Goal: Task Accomplishment & Management: Manage account settings

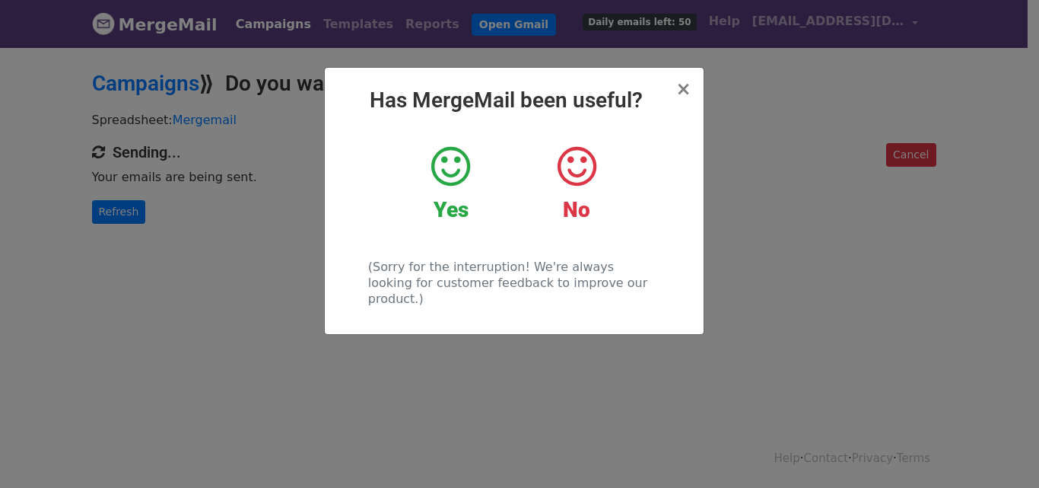
click at [448, 169] on icon at bounding box center [450, 167] width 39 height 46
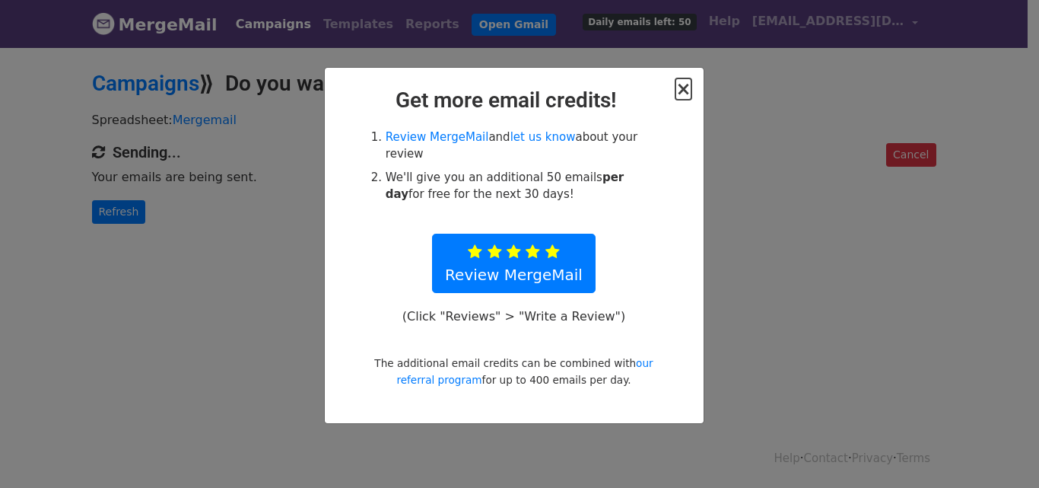
click at [684, 89] on span "×" at bounding box center [683, 88] width 15 height 21
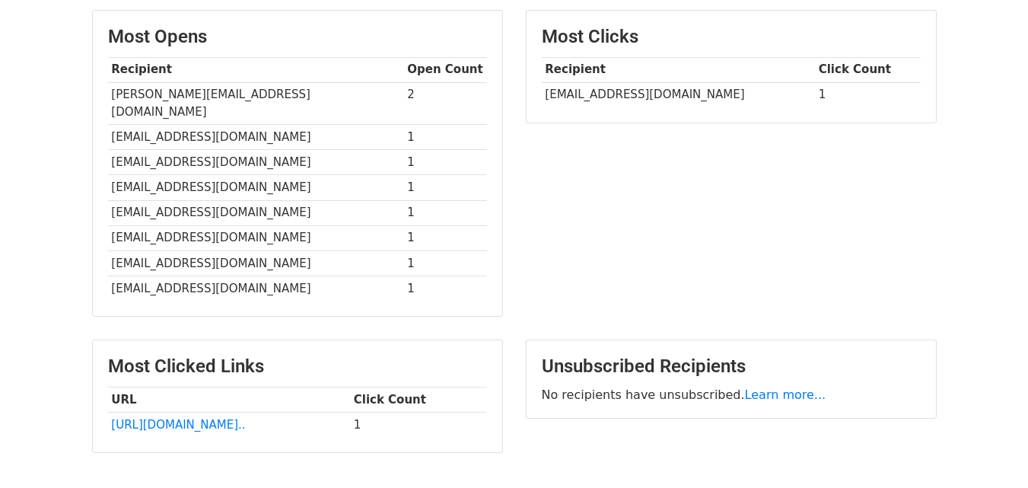
scroll to position [380, 0]
click at [202, 124] on td "eniko@a-bdesign.ro" at bounding box center [256, 136] width 296 height 25
click at [196, 149] on td "info@slons.cz" at bounding box center [256, 161] width 296 height 25
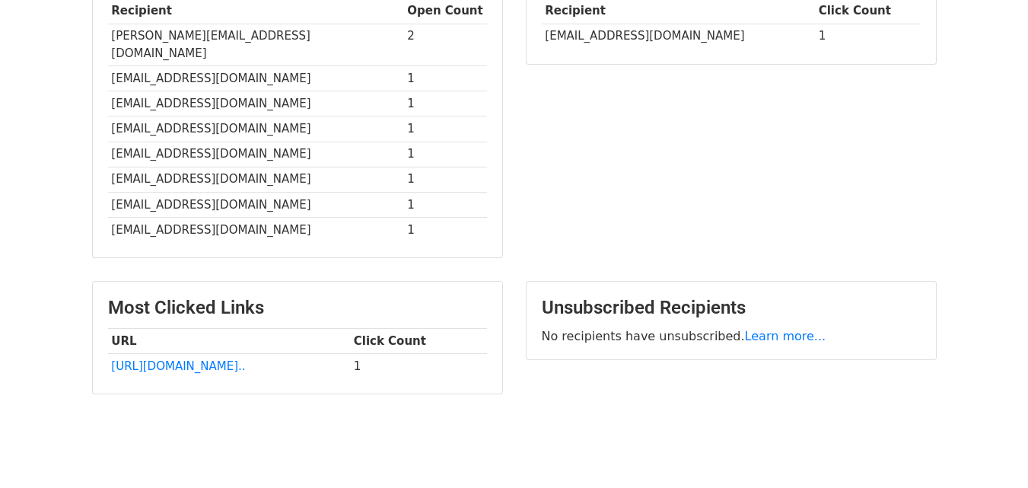
scroll to position [389, 0]
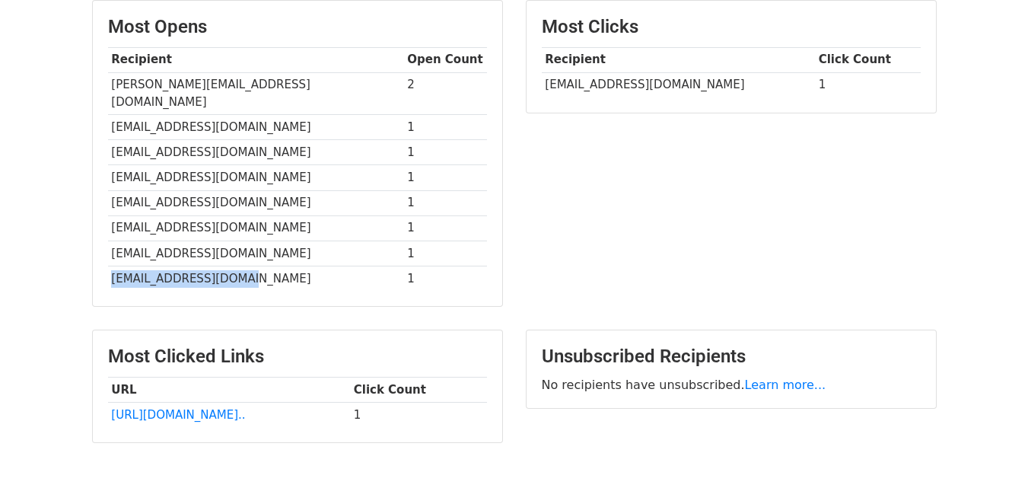
drag, startPoint x: 186, startPoint y: 266, endPoint x: 110, endPoint y: 262, distance: 76.2
click at [110, 265] on td "[EMAIL_ADDRESS][DOMAIN_NAME]" at bounding box center [256, 277] width 296 height 25
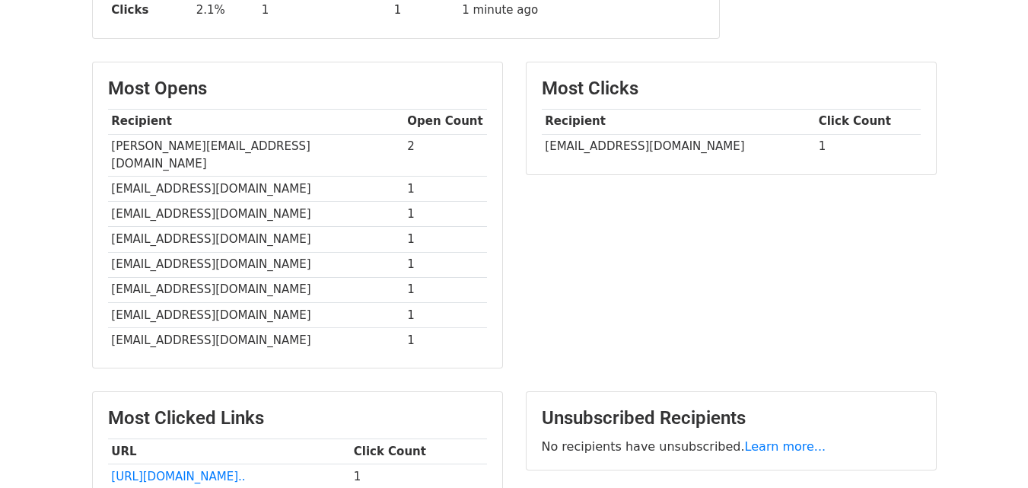
scroll to position [237, 0]
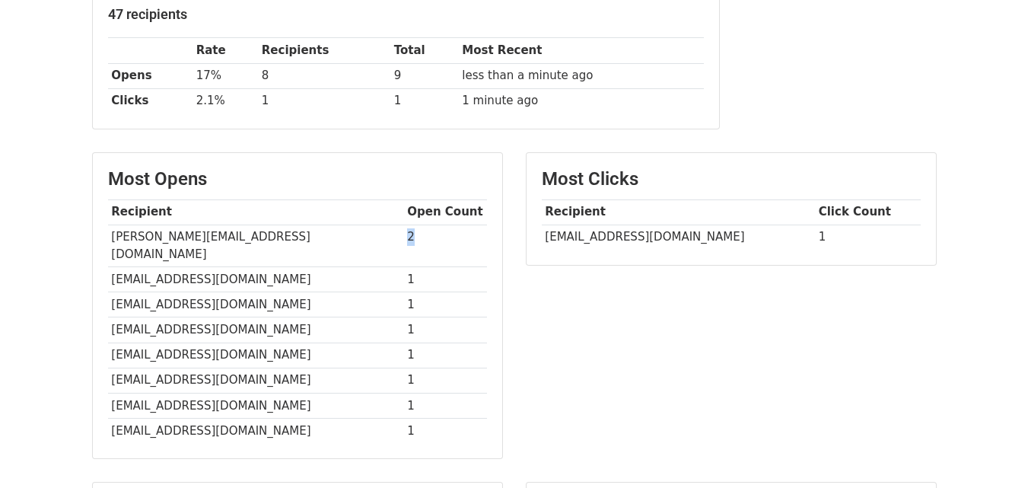
drag, startPoint x: 367, startPoint y: 239, endPoint x: 402, endPoint y: 239, distance: 35.8
click at [404, 239] on td "2" at bounding box center [445, 245] width 83 height 43
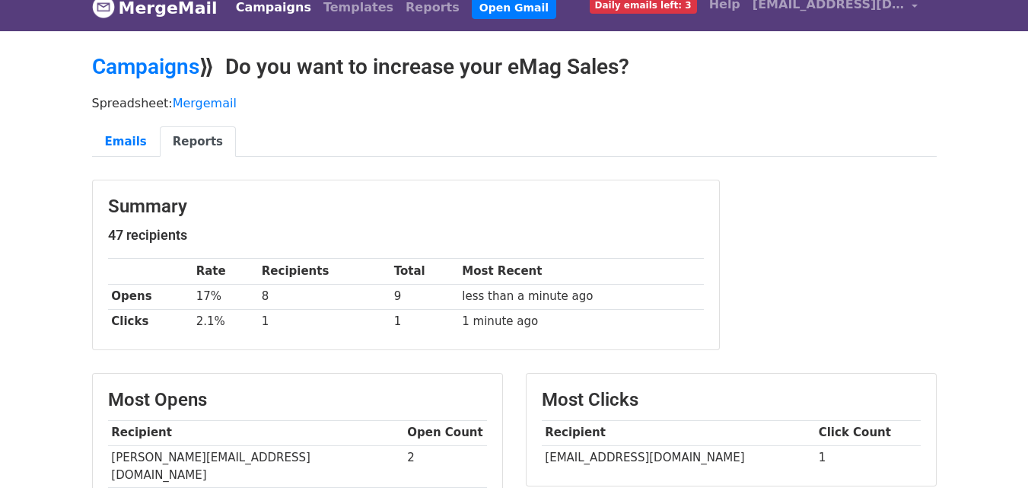
scroll to position [9, 0]
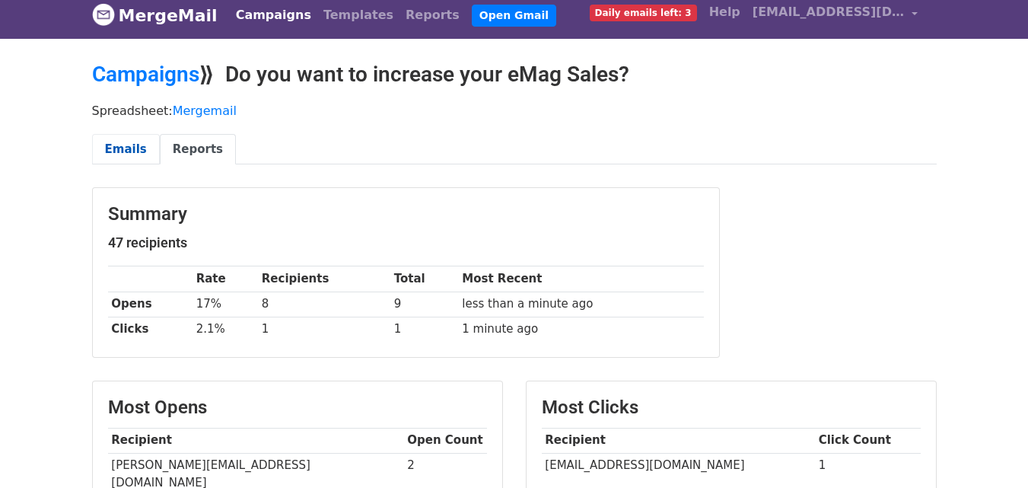
click at [141, 151] on link "Emails" at bounding box center [126, 149] width 68 height 31
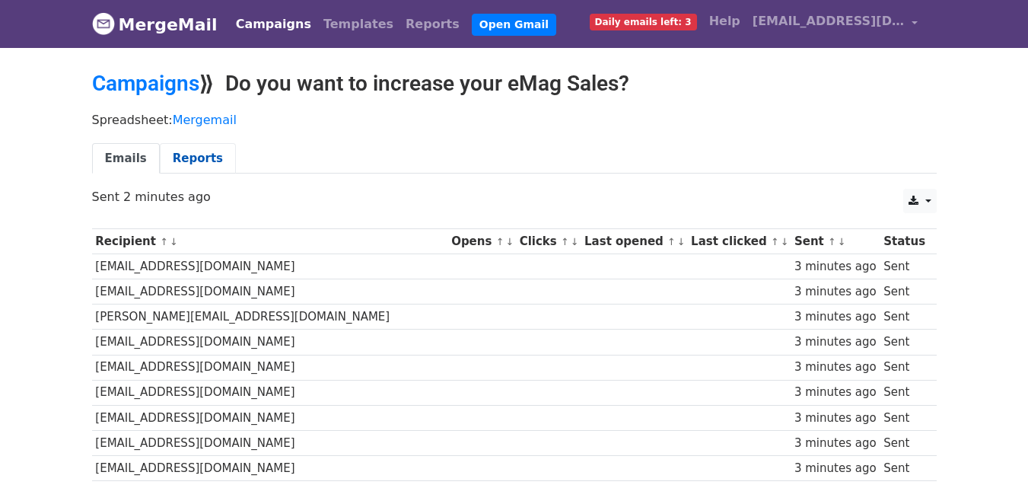
click at [205, 150] on link "Reports" at bounding box center [198, 158] width 76 height 31
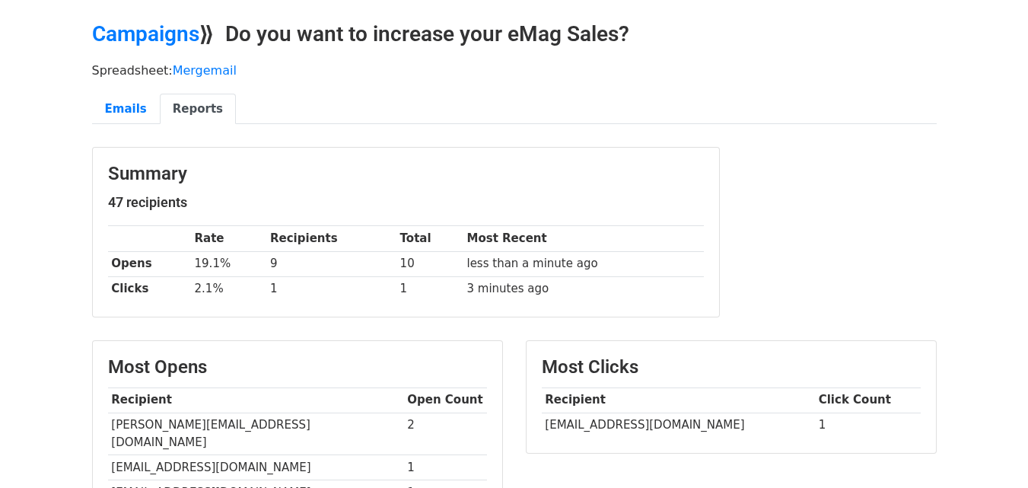
scroll to position [228, 0]
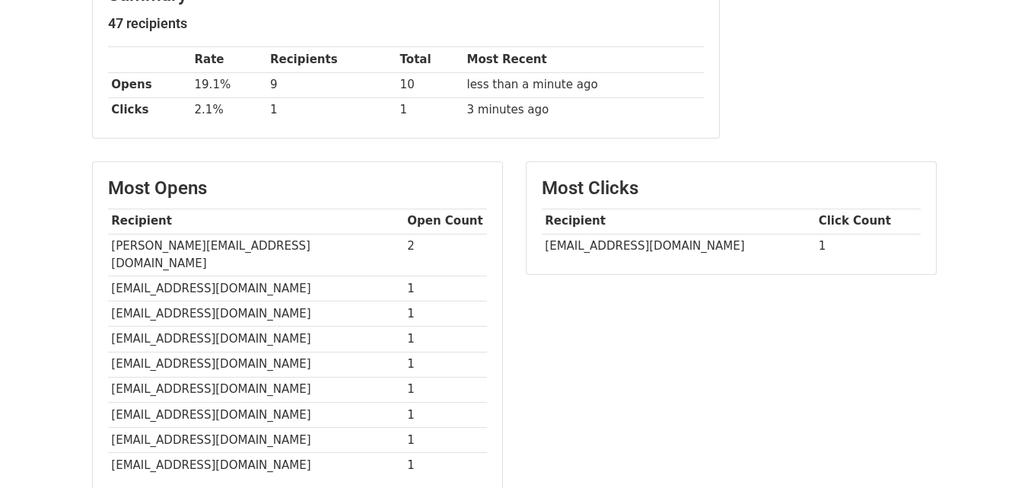
click at [613, 244] on td "sales@electroromania.pl" at bounding box center [678, 246] width 273 height 25
click at [706, 249] on td "sales@electroromania.pl" at bounding box center [678, 246] width 273 height 25
drag, startPoint x: 706, startPoint y: 249, endPoint x: 548, endPoint y: 248, distance: 158.2
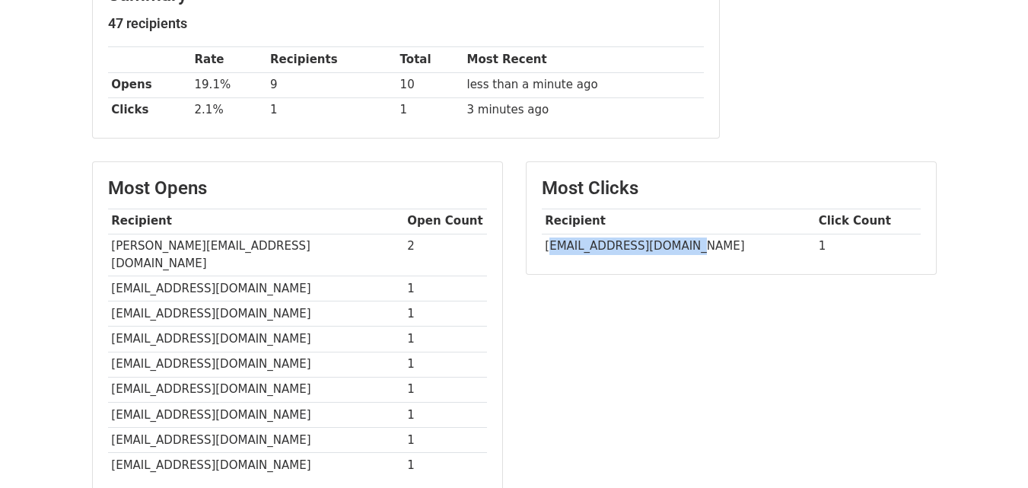
click at [548, 248] on td "sales@electroromania.pl" at bounding box center [678, 246] width 273 height 25
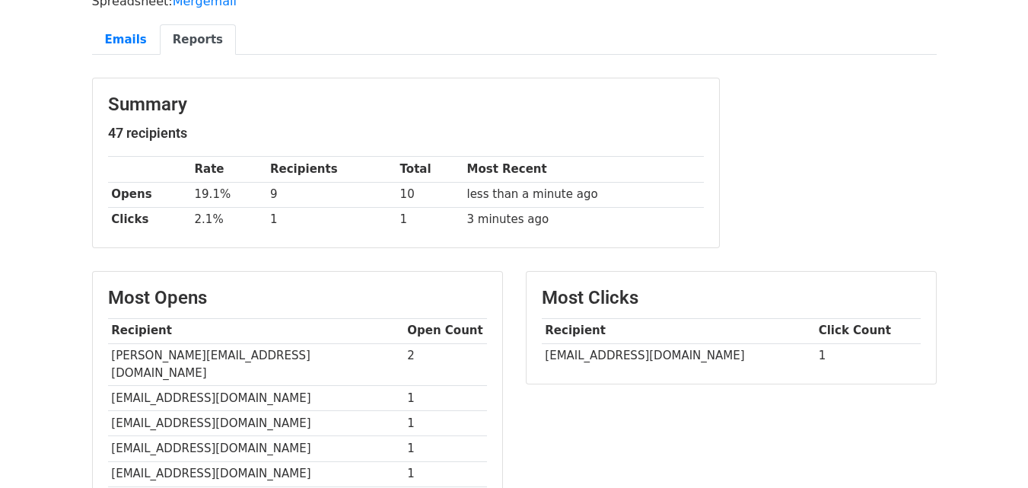
scroll to position [0, 0]
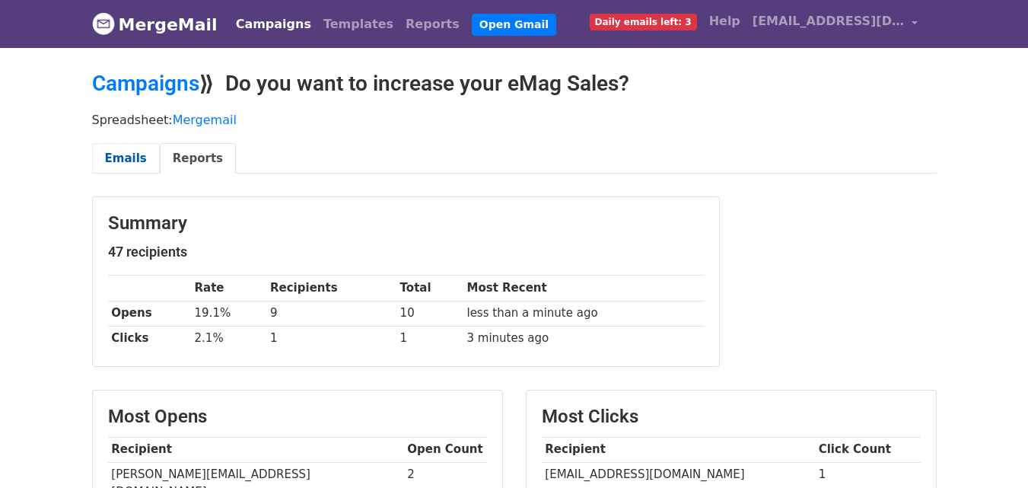
click at [110, 153] on link "Emails" at bounding box center [126, 158] width 68 height 31
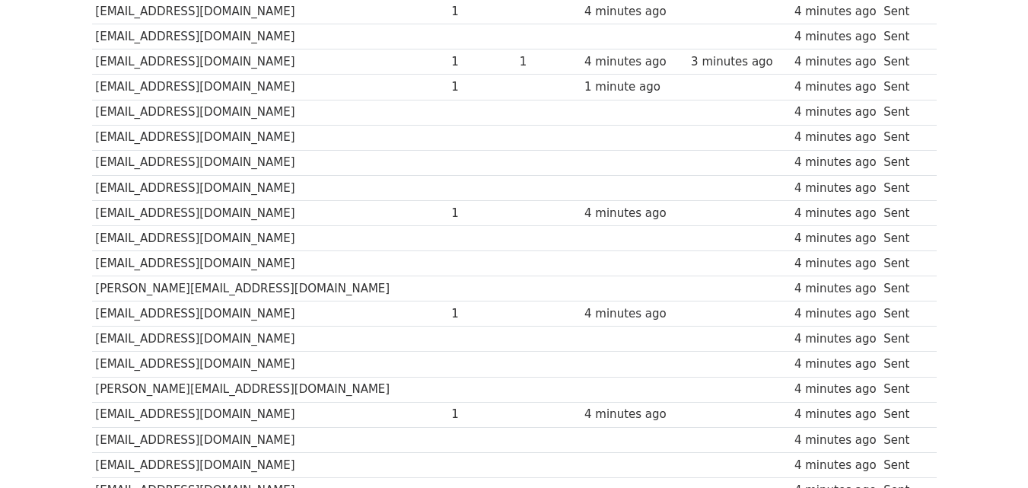
scroll to position [533, 0]
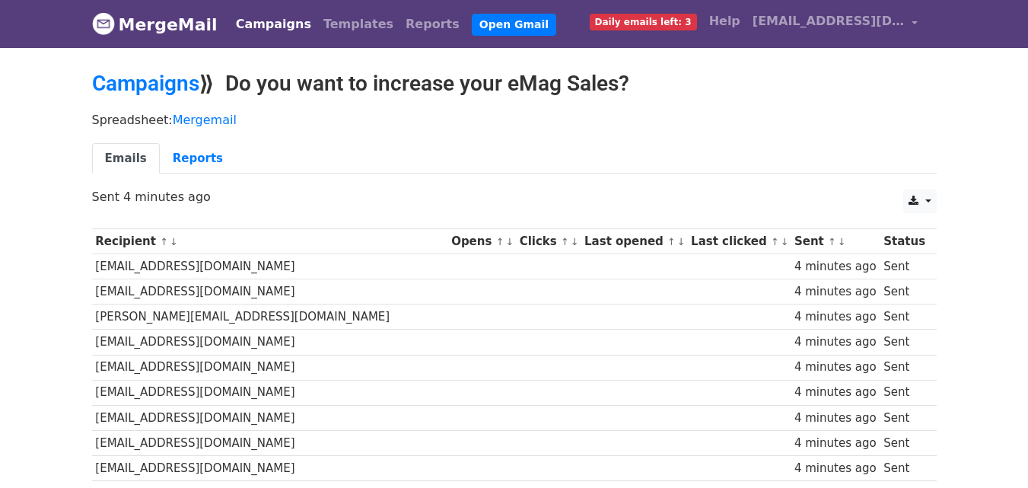
click at [516, 244] on th "Clicks ↑ ↓" at bounding box center [548, 241] width 65 height 25
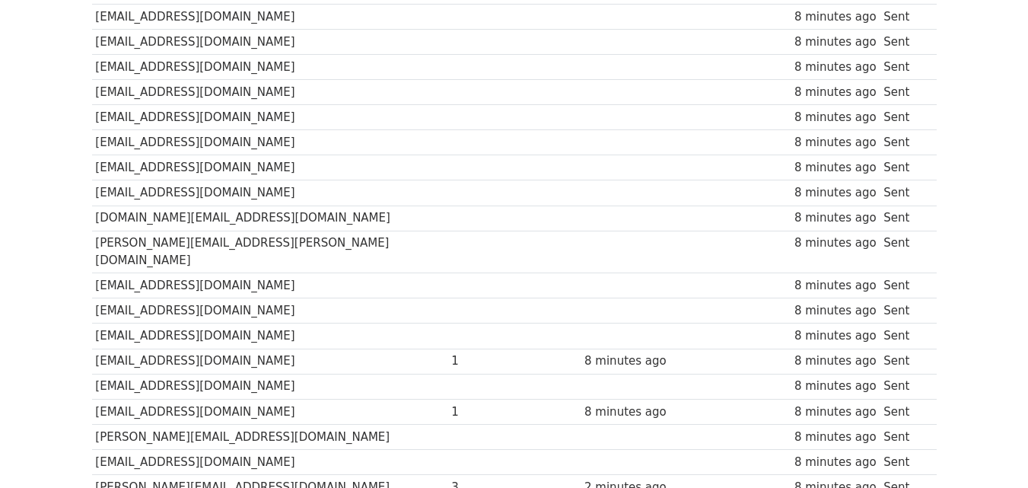
scroll to position [1084, 0]
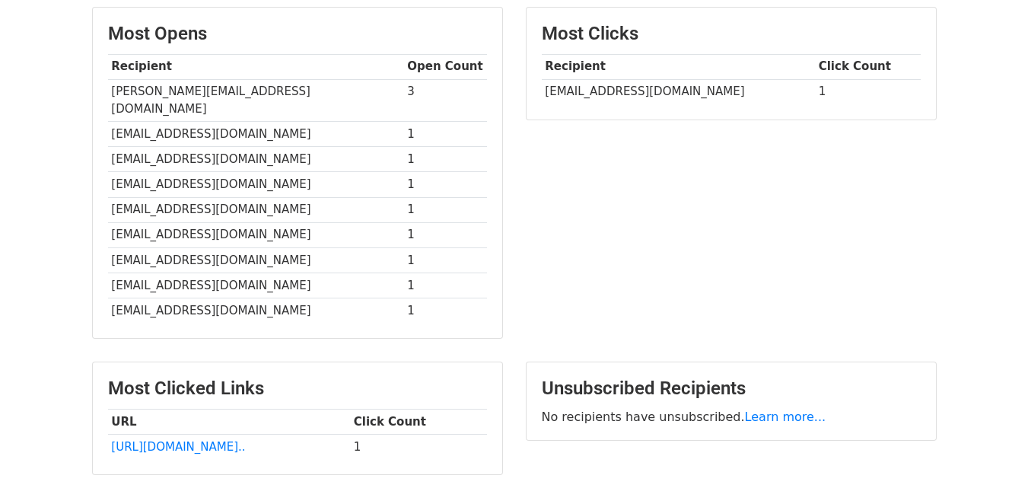
scroll to position [491, 0]
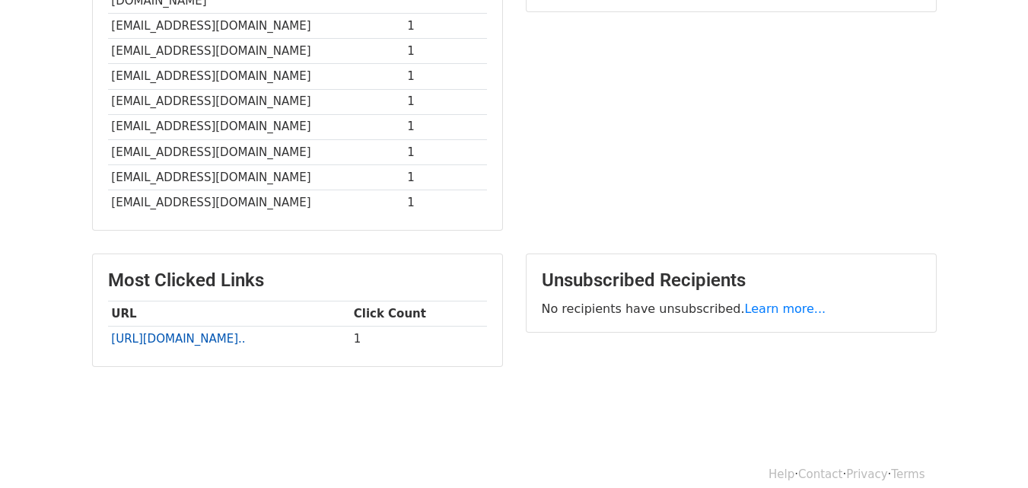
click at [218, 332] on link "http://www.vendboosts.com/?..." at bounding box center [178, 339] width 134 height 14
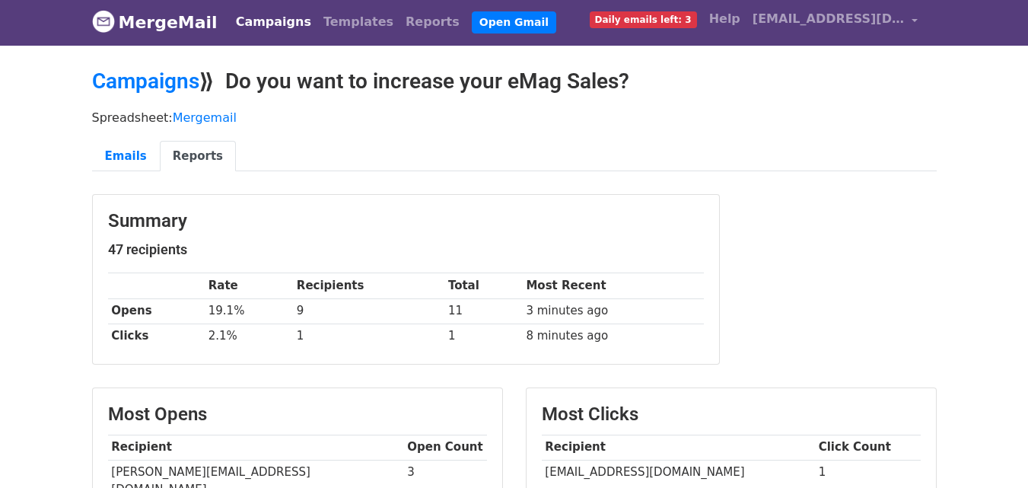
scroll to position [0, 0]
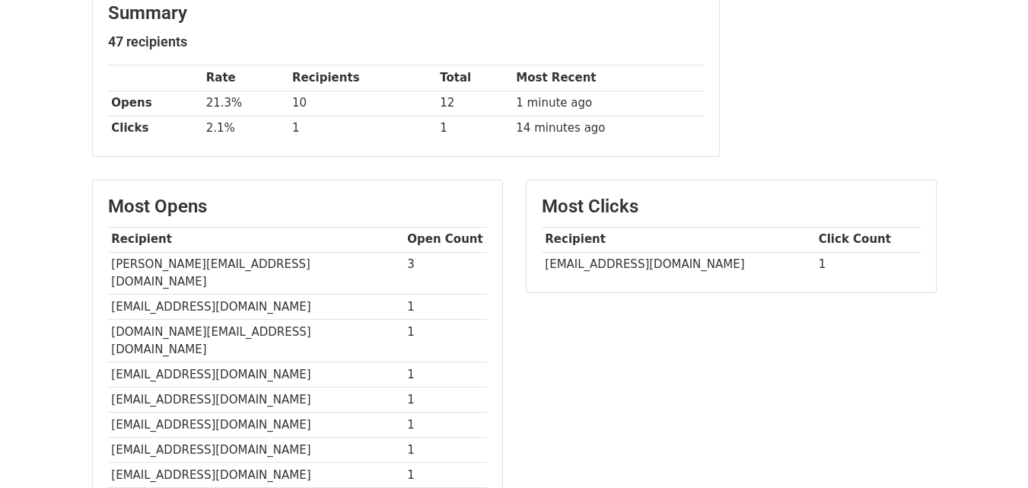
scroll to position [59, 0]
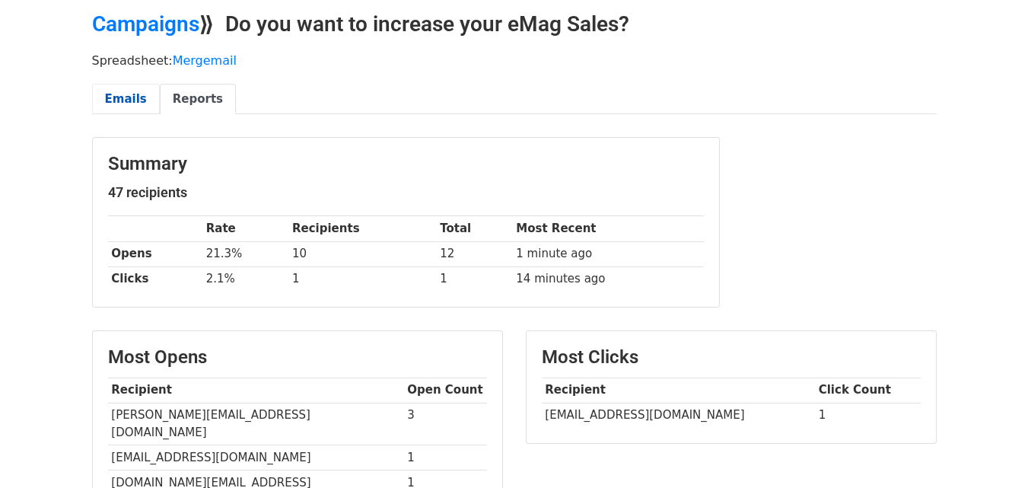
click at [113, 94] on link "Emails" at bounding box center [126, 99] width 68 height 31
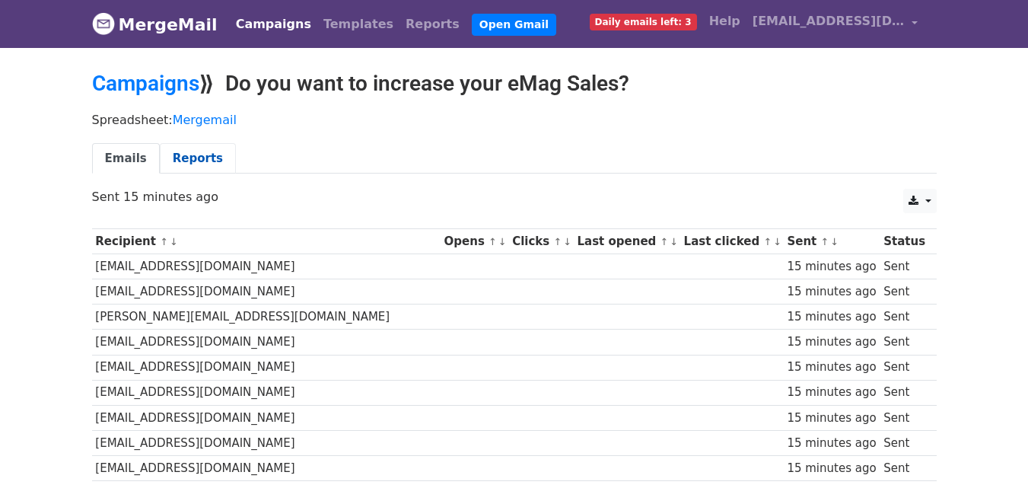
click at [199, 160] on link "Reports" at bounding box center [198, 158] width 76 height 31
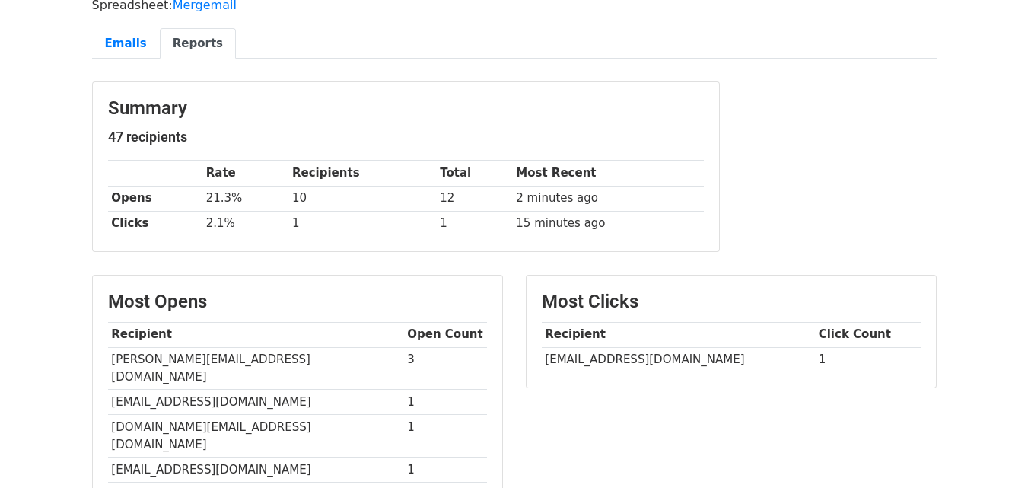
scroll to position [152, 0]
